Goal: Check status: Check status

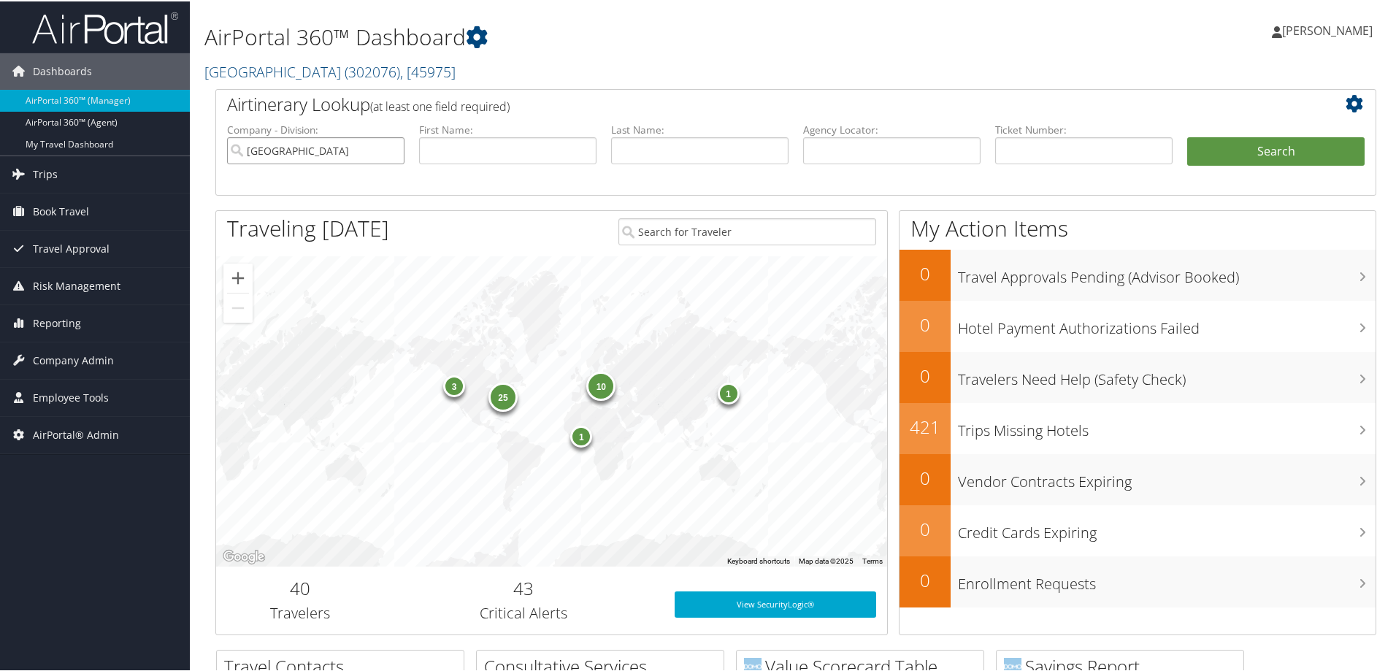
click at [393, 144] on input "Temple University" at bounding box center [315, 149] width 177 height 27
click at [1140, 159] on input "text" at bounding box center [1083, 149] width 177 height 27
type input "0277310542186"
click at [1187, 136] on button "Search" at bounding box center [1275, 150] width 177 height 29
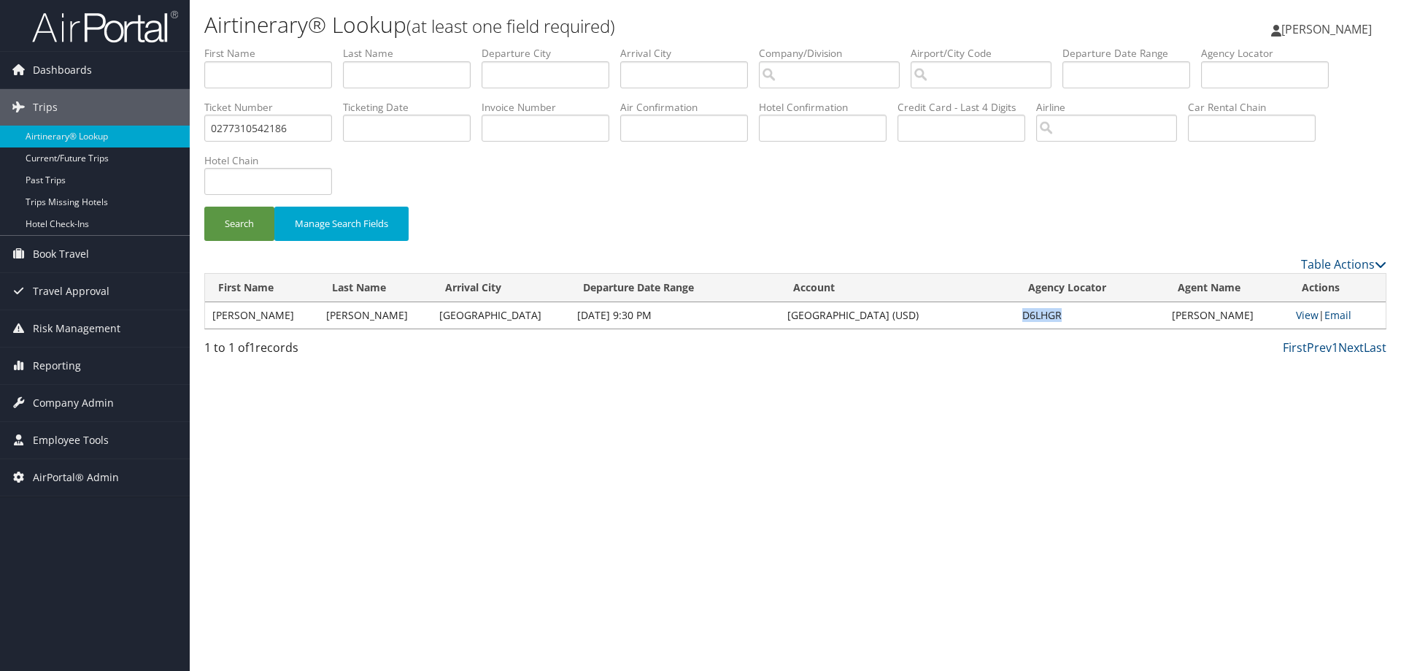
drag, startPoint x: 1089, startPoint y: 313, endPoint x: 1003, endPoint y: 323, distance: 86.7
click at [1003, 323] on tr "[PERSON_NAME] [GEOGRAPHIC_DATA] [DATE] 9:30 PM [GEOGRAPHIC_DATA] (USD) D6LHGR […" at bounding box center [795, 315] width 1181 height 26
copy tr "D6LHGR"
drag, startPoint x: 232, startPoint y: 142, endPoint x: 62, endPoint y: 104, distance: 174.3
click at [47, 149] on div "Dashboards AirPortal 360™ (Manager) AirPortal 360™ (Agent) My Travel Dashboard …" at bounding box center [700, 335] width 1401 height 671
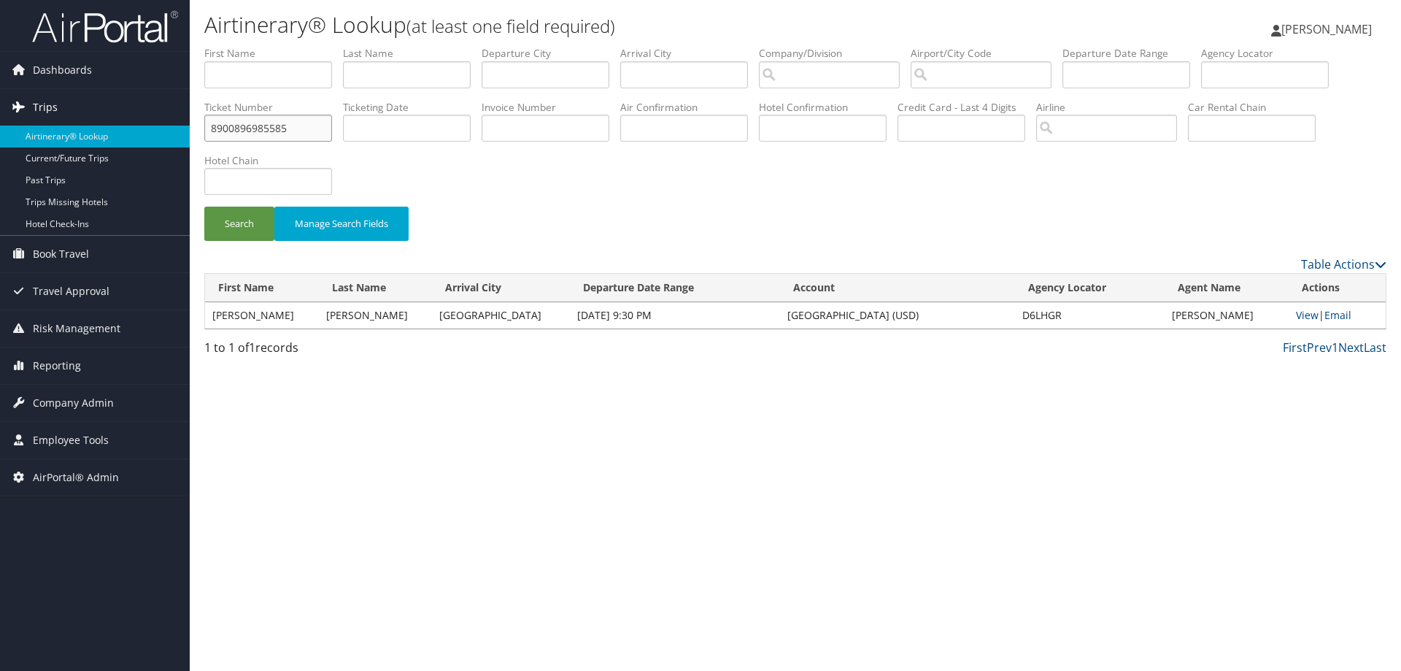
type input "8900896985585"
click at [204, 207] on button "Search" at bounding box center [239, 224] width 70 height 34
